Goal: Information Seeking & Learning: Learn about a topic

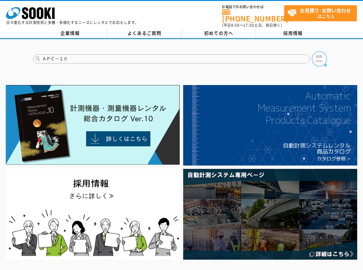
type input "ＡＰＣ－１０"
click at [320, 58] on img at bounding box center [319, 58] width 15 height 15
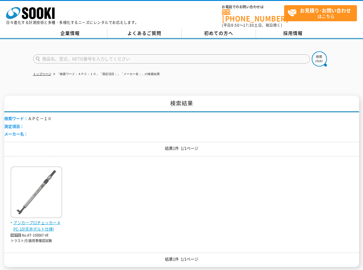
click at [47, 224] on span "アンカープロチェッカー APC-10(天井ボルト仕様)" at bounding box center [37, 225] width 52 height 13
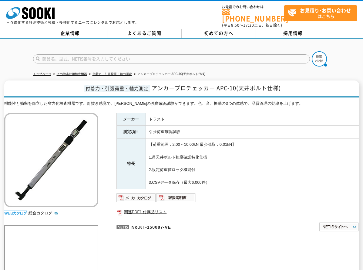
click at [292, 186] on div "メーカー トラスト 測定項目 引張荷重確認試験 特長 【荷重範囲：2.00～10.00kN 最少読取：0.01kN】 1.吊天井ボルト強度確認特化仕様 2.設…" at bounding box center [238, 178] width 243 height 131
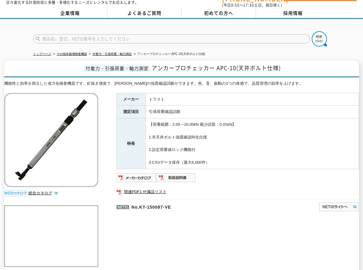
scroll to position [30, 0]
